Goal: Task Accomplishment & Management: Complete application form

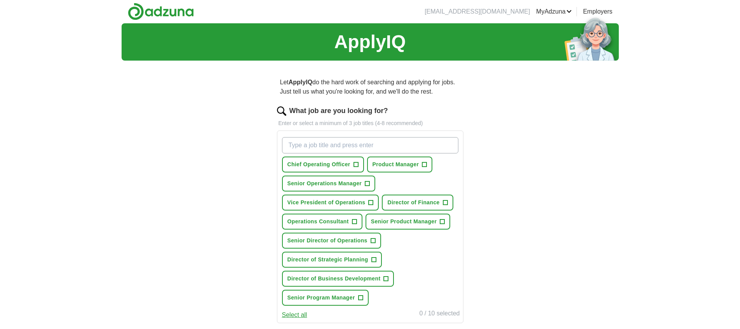
scroll to position [27, 0]
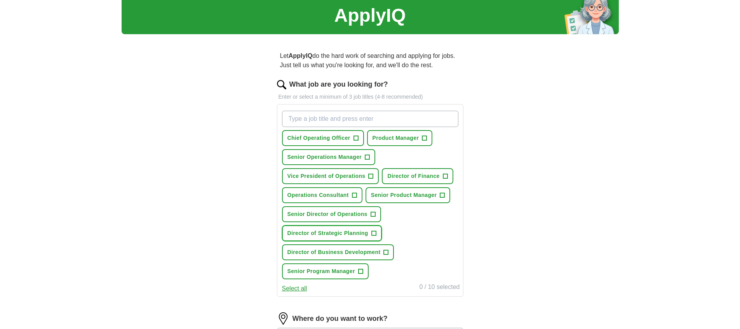
click at [375, 233] on span "+" at bounding box center [373, 233] width 5 height 6
click at [375, 214] on span "+" at bounding box center [373, 214] width 5 height 6
click at [374, 215] on span "+" at bounding box center [373, 214] width 5 height 6
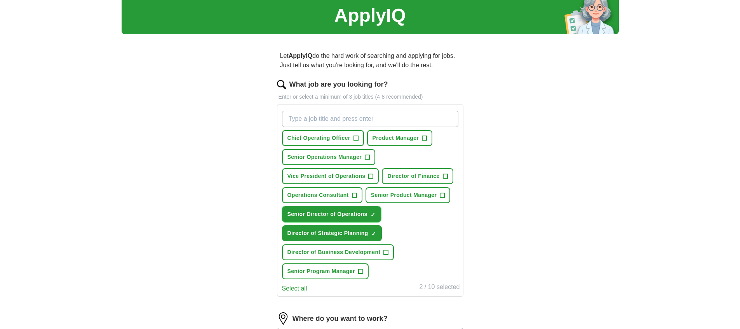
click at [0, 0] on span "×" at bounding box center [0, 0] width 0 height 0
click at [374, 215] on span "✓ ×" at bounding box center [373, 214] width 5 height 5
click at [341, 120] on input "What job are you looking for?" at bounding box center [370, 119] width 176 height 16
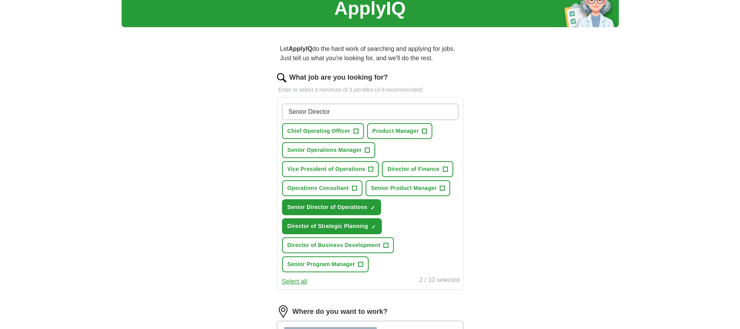
scroll to position [45, 0]
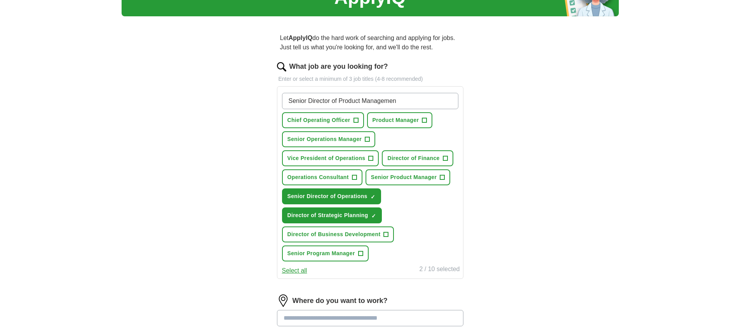
type input "Senior Director of Product Management"
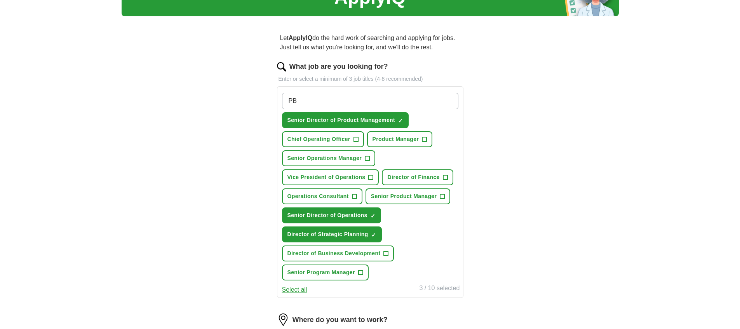
type input "P"
type input "PBM Operations"
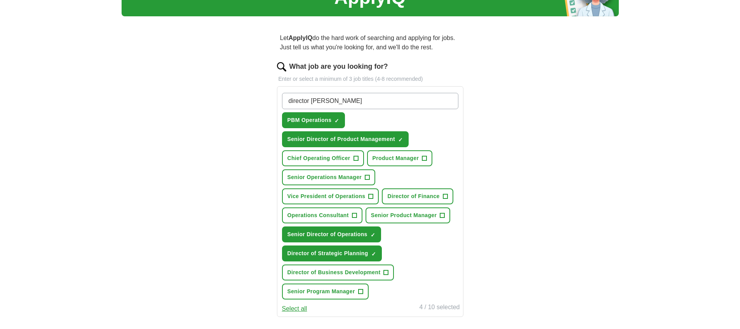
type input "director pharmacy benefit"
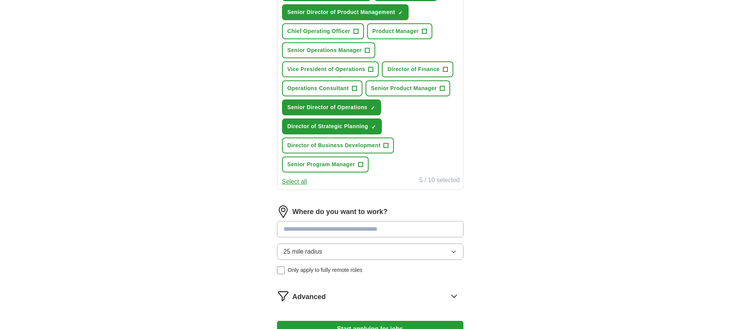
scroll to position [173, 0]
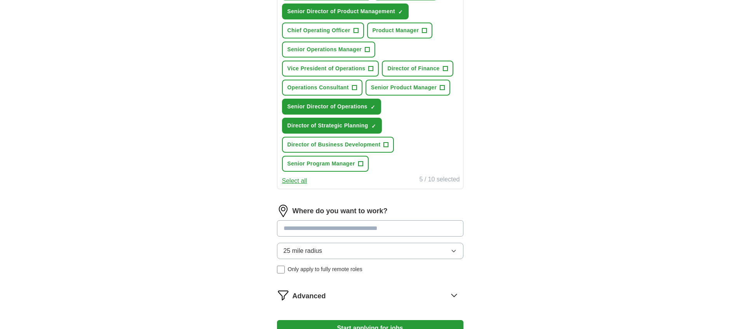
click at [412, 226] on input at bounding box center [370, 228] width 186 height 16
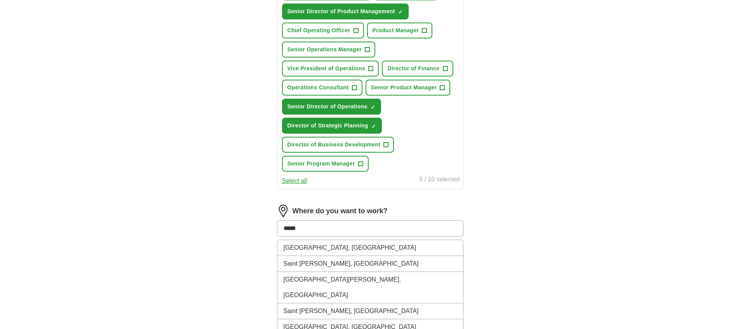
type input "******"
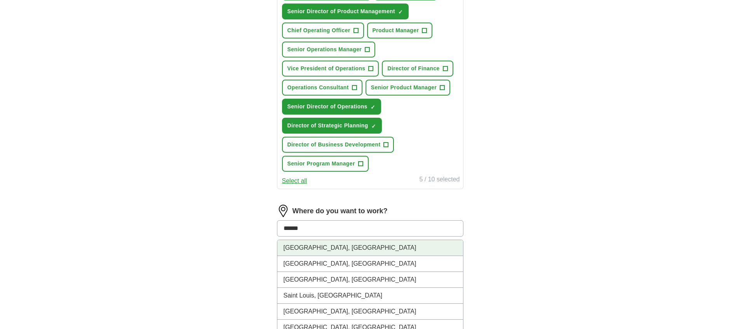
click at [343, 249] on li "[GEOGRAPHIC_DATA], [GEOGRAPHIC_DATA]" at bounding box center [370, 248] width 186 height 16
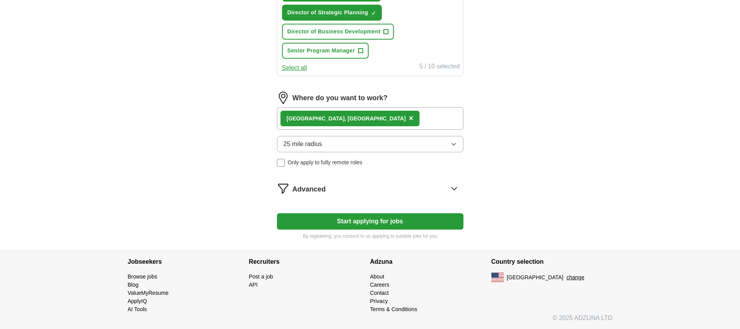
scroll to position [239, 0]
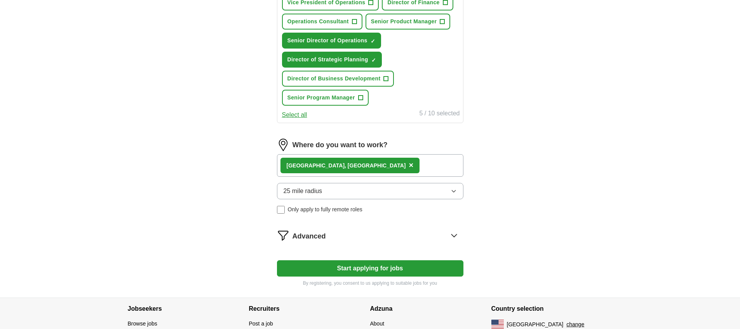
click at [409, 165] on span "×" at bounding box center [411, 165] width 5 height 9
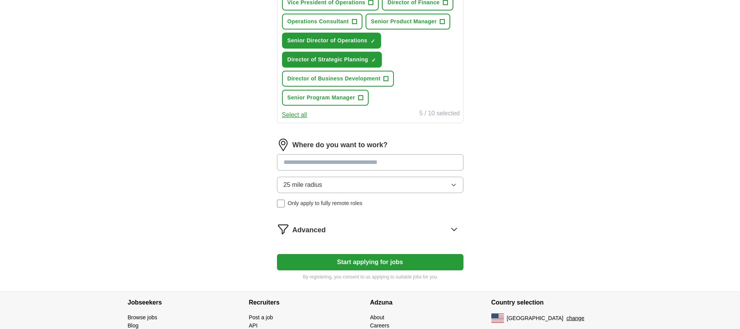
click at [331, 165] on input at bounding box center [370, 162] width 186 height 16
type input "*"
click at [281, 203] on div "25 mile radius Only apply to fully remote roles" at bounding box center [370, 192] width 186 height 31
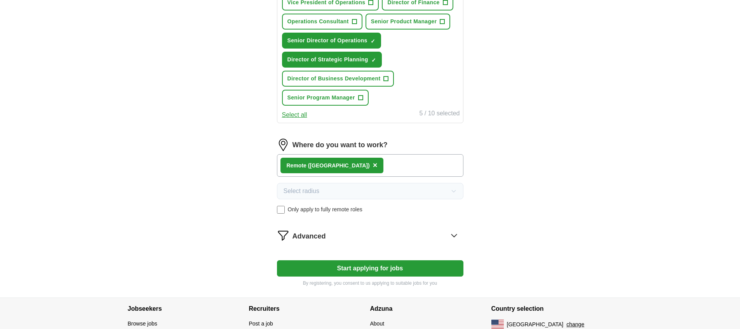
click at [360, 164] on div "Remote ([GEOGRAPHIC_DATA]) ×" at bounding box center [370, 165] width 186 height 23
click at [361, 165] on div "Remote ([GEOGRAPHIC_DATA]) ×" at bounding box center [370, 165] width 186 height 23
click at [360, 271] on button "Start applying for jobs" at bounding box center [370, 268] width 186 height 16
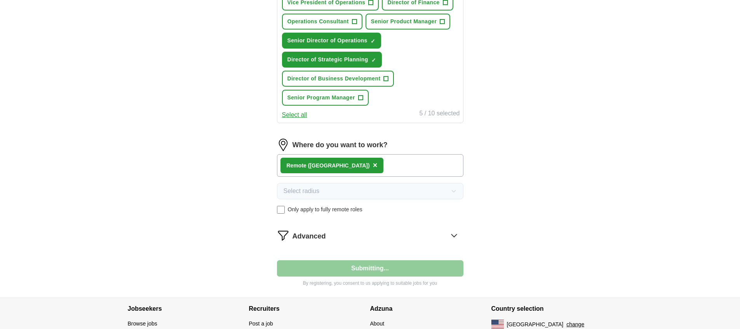
select select "**"
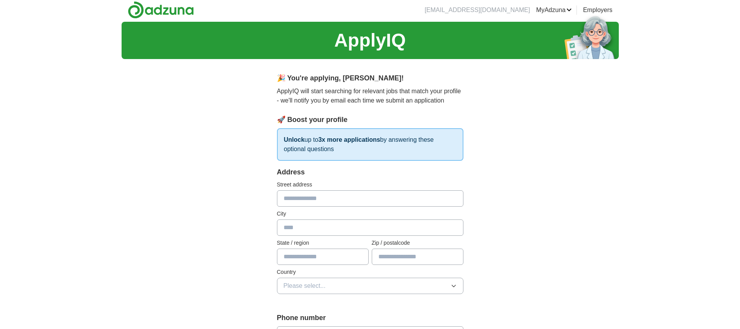
scroll to position [0, 0]
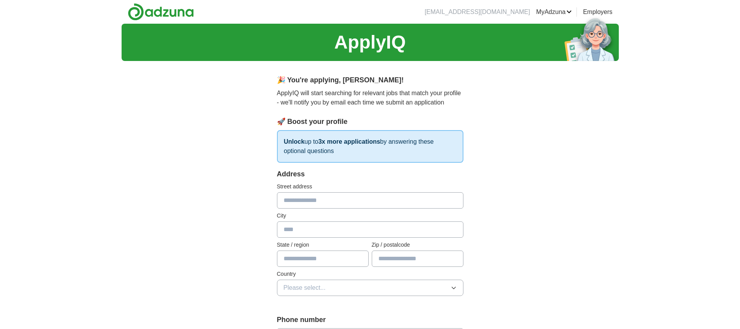
click at [317, 199] on input "text" at bounding box center [370, 200] width 186 height 16
type input "**********"
type input "**"
type input "*****"
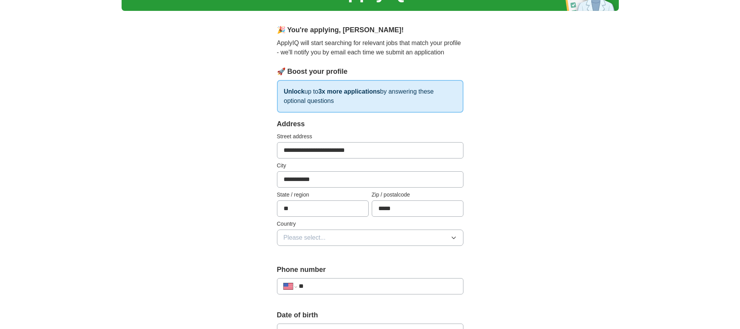
scroll to position [68, 0]
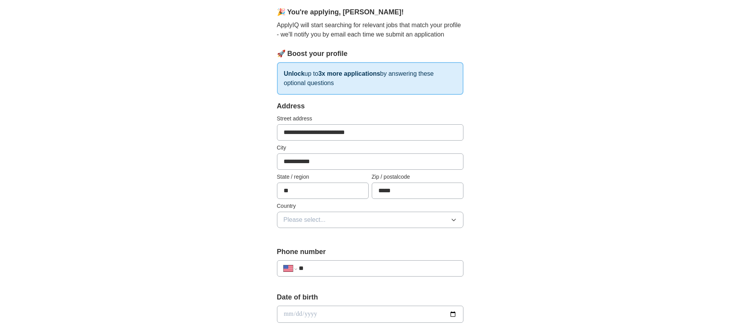
click at [331, 226] on button "Please select..." at bounding box center [370, 220] width 186 height 16
click at [337, 219] on button "Please select..." at bounding box center [370, 220] width 186 height 16
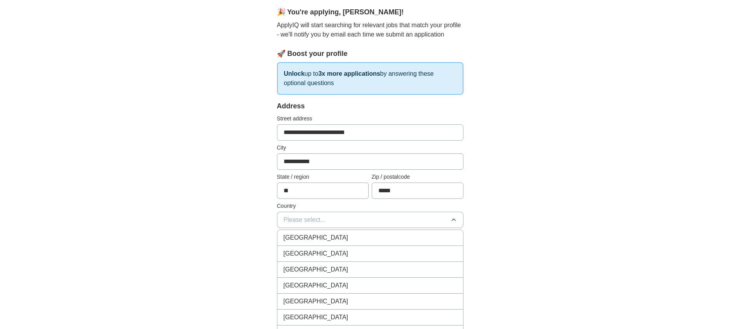
click at [320, 252] on span "[GEOGRAPHIC_DATA]" at bounding box center [316, 253] width 65 height 9
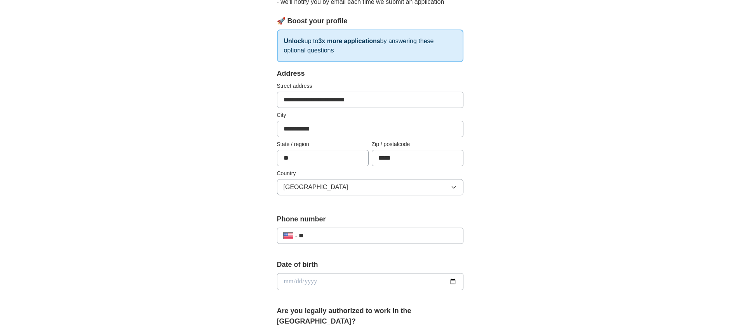
scroll to position [182, 0]
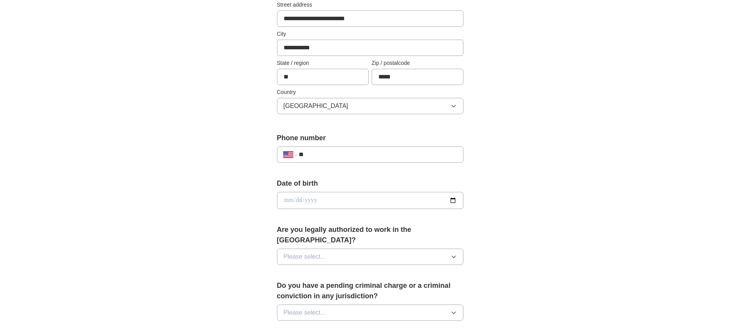
click at [355, 249] on button "Please select..." at bounding box center [370, 257] width 186 height 16
click at [339, 270] on div "Yes" at bounding box center [370, 274] width 173 height 9
click at [339, 263] on form "**********" at bounding box center [370, 264] width 186 height 554
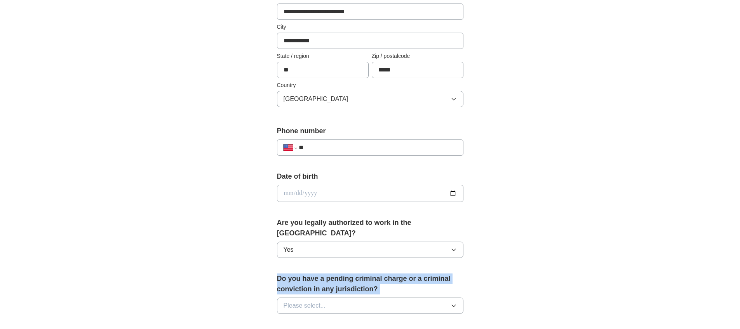
scroll to position [261, 0]
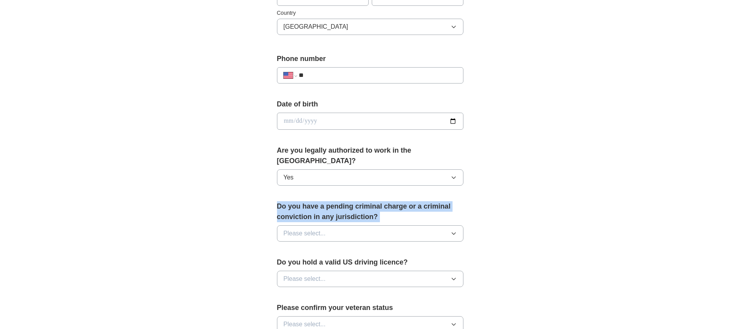
click at [341, 225] on button "Please select..." at bounding box center [370, 233] width 186 height 16
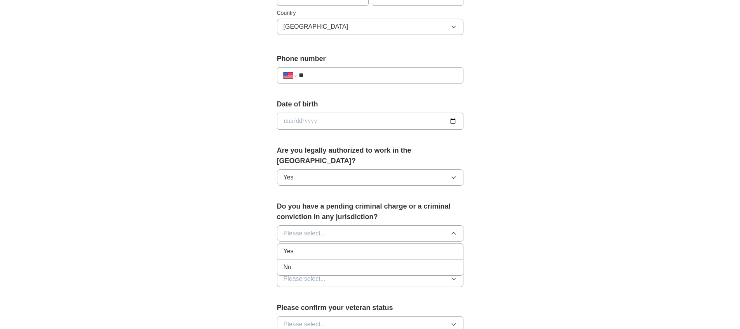
click at [312, 263] on div "No" at bounding box center [370, 267] width 173 height 9
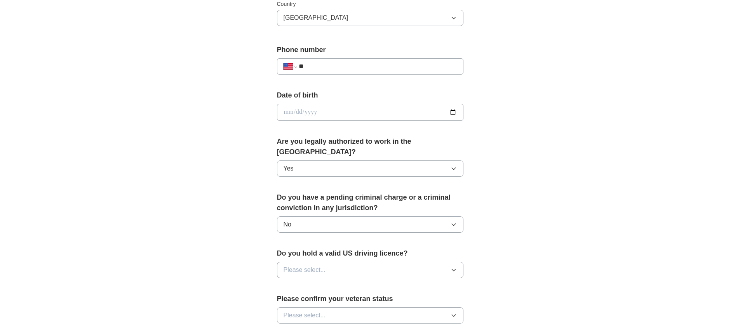
scroll to position [296, 0]
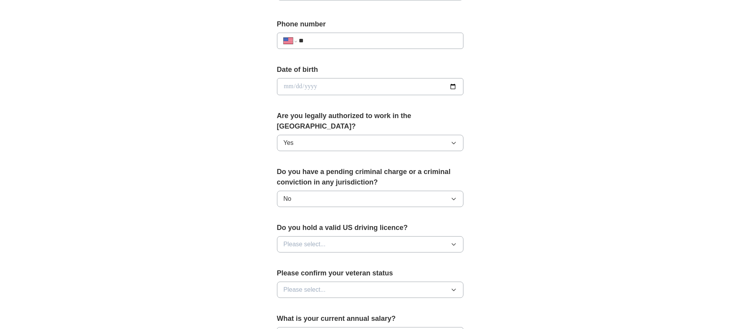
click at [319, 240] on span "Please select..." at bounding box center [305, 244] width 42 height 9
click at [314, 240] on span "Please select..." at bounding box center [305, 244] width 42 height 9
click at [297, 258] on div "Yes" at bounding box center [370, 262] width 173 height 9
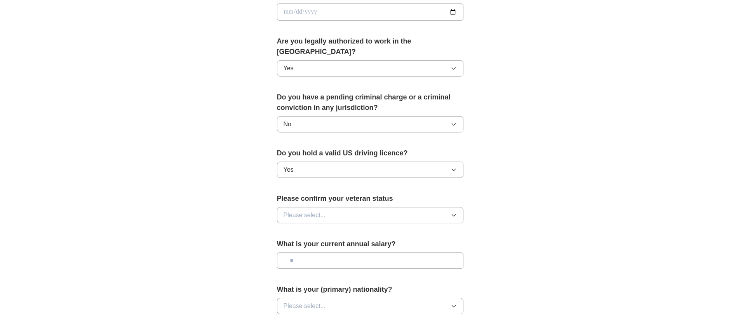
scroll to position [415, 0]
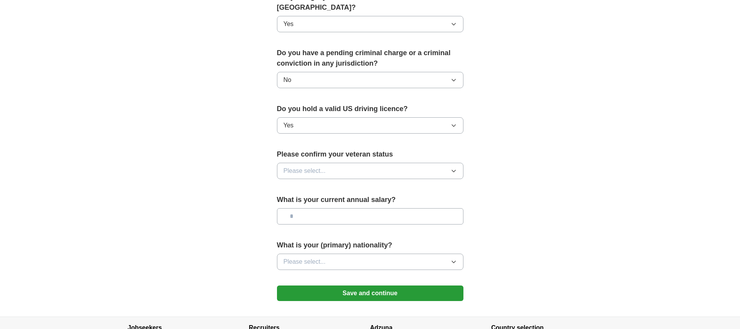
click at [302, 166] on span "Please select..." at bounding box center [305, 170] width 42 height 9
click at [309, 166] on span "Please select..." at bounding box center [305, 170] width 42 height 9
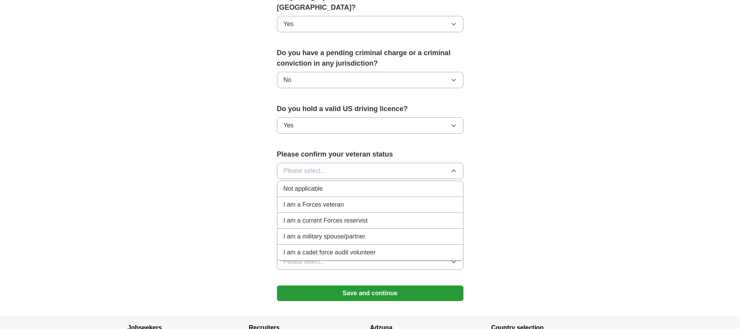
click at [307, 184] on span "Not applicable" at bounding box center [303, 188] width 39 height 9
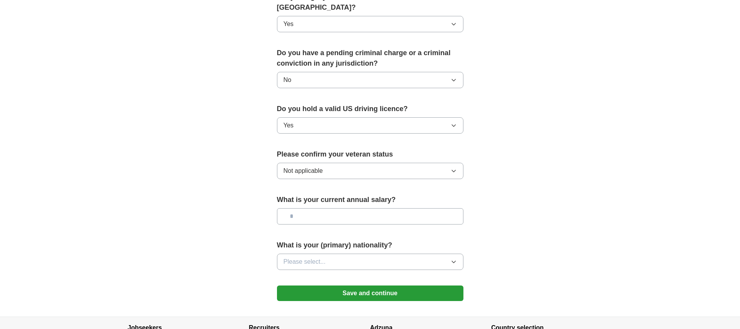
click at [327, 208] on input "text" at bounding box center [370, 216] width 186 height 16
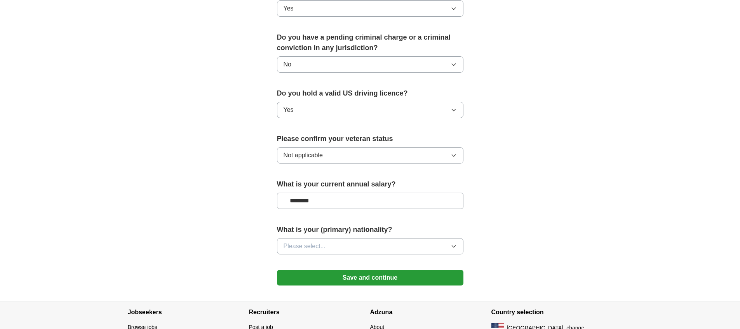
scroll to position [470, 0]
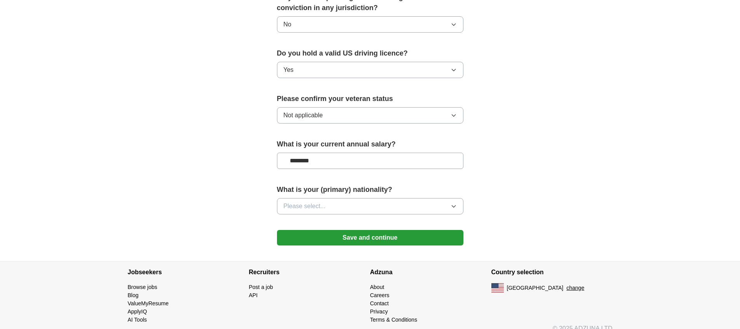
type input "********"
click at [350, 198] on button "Please select..." at bounding box center [370, 206] width 186 height 16
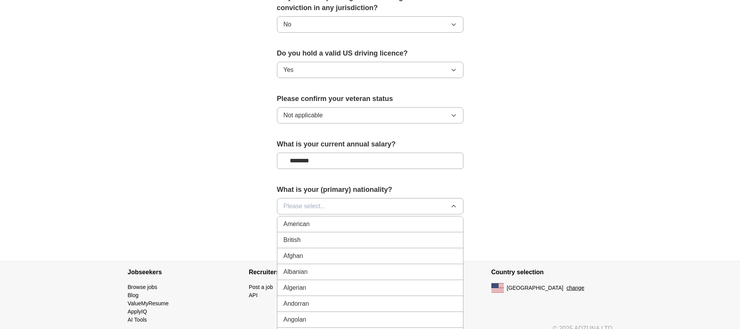
click at [336, 220] on div "American" at bounding box center [370, 224] width 173 height 9
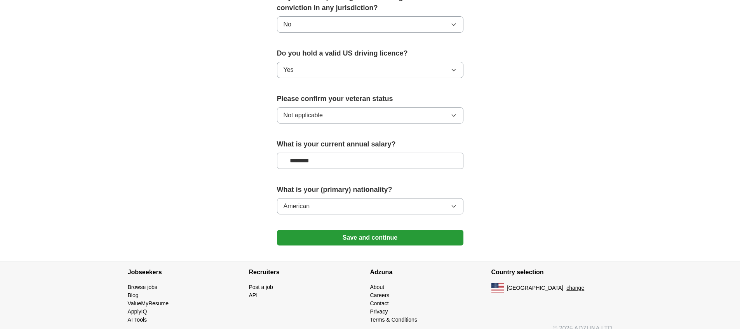
click at [324, 230] on button "Save and continue" at bounding box center [370, 238] width 186 height 16
